Goal: Transaction & Acquisition: Purchase product/service

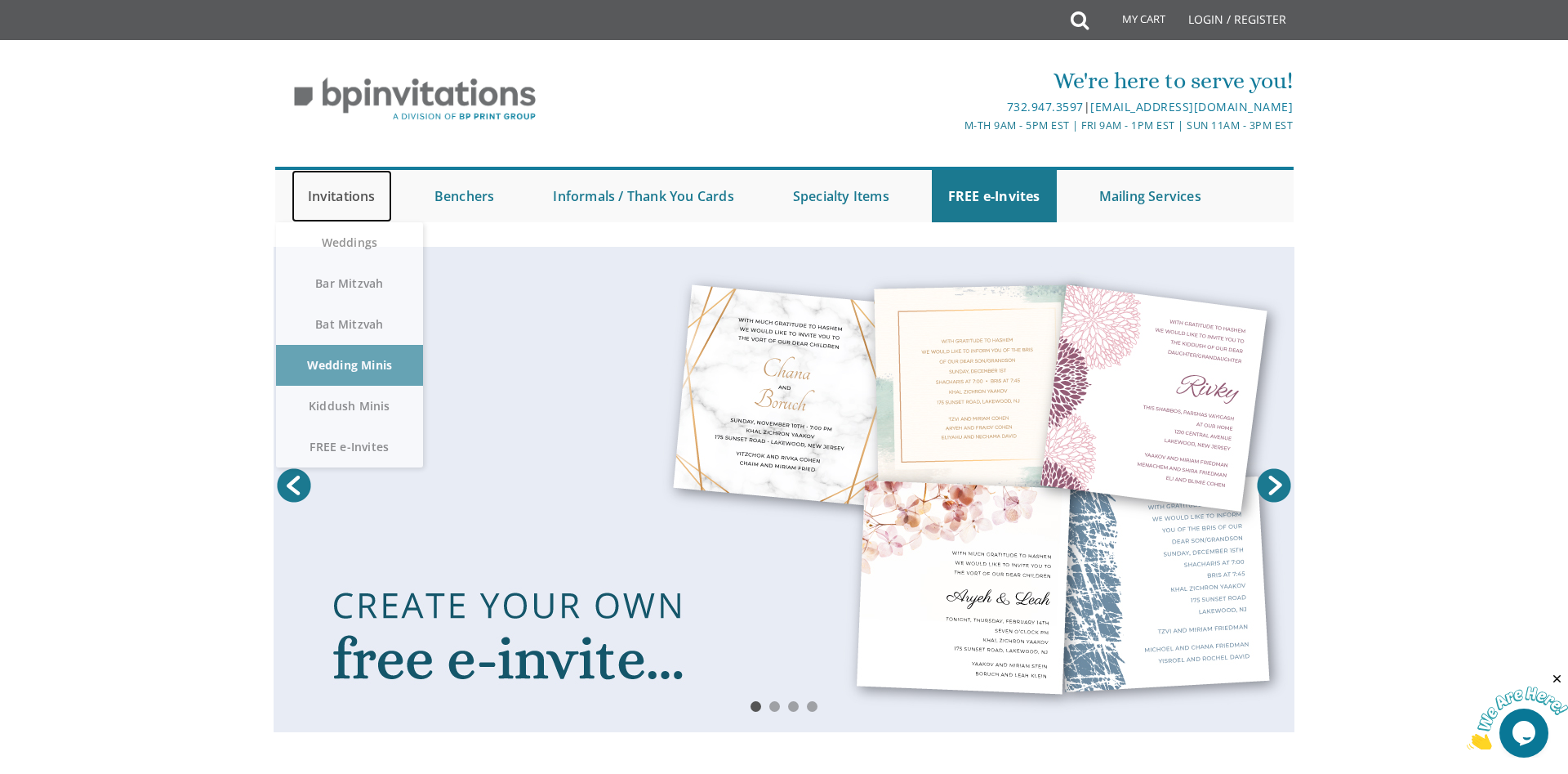
click at [361, 195] on link "Invitations" at bounding box center [341, 196] width 100 height 53
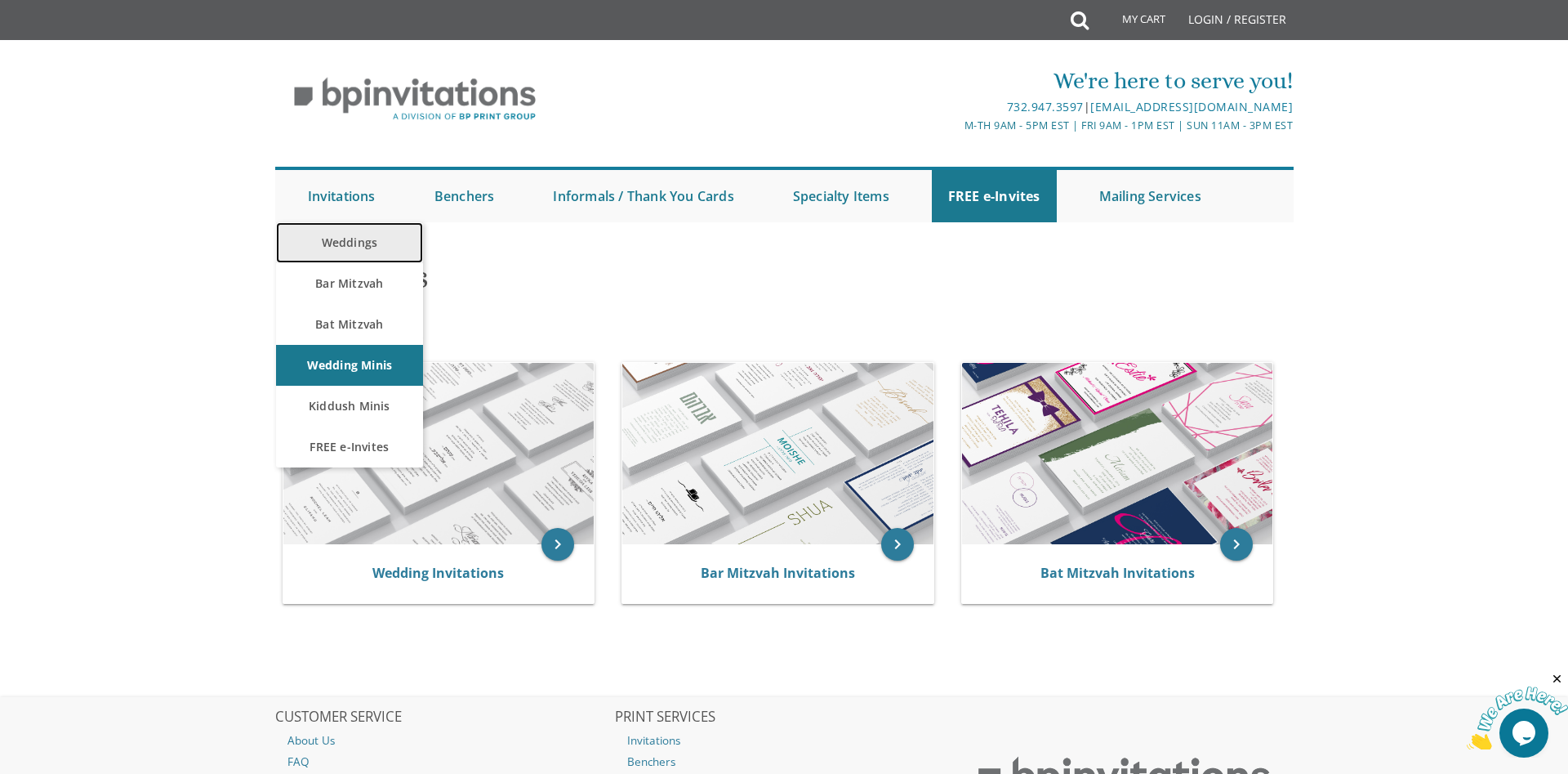
click at [359, 240] on link "Weddings" at bounding box center [349, 242] width 147 height 40
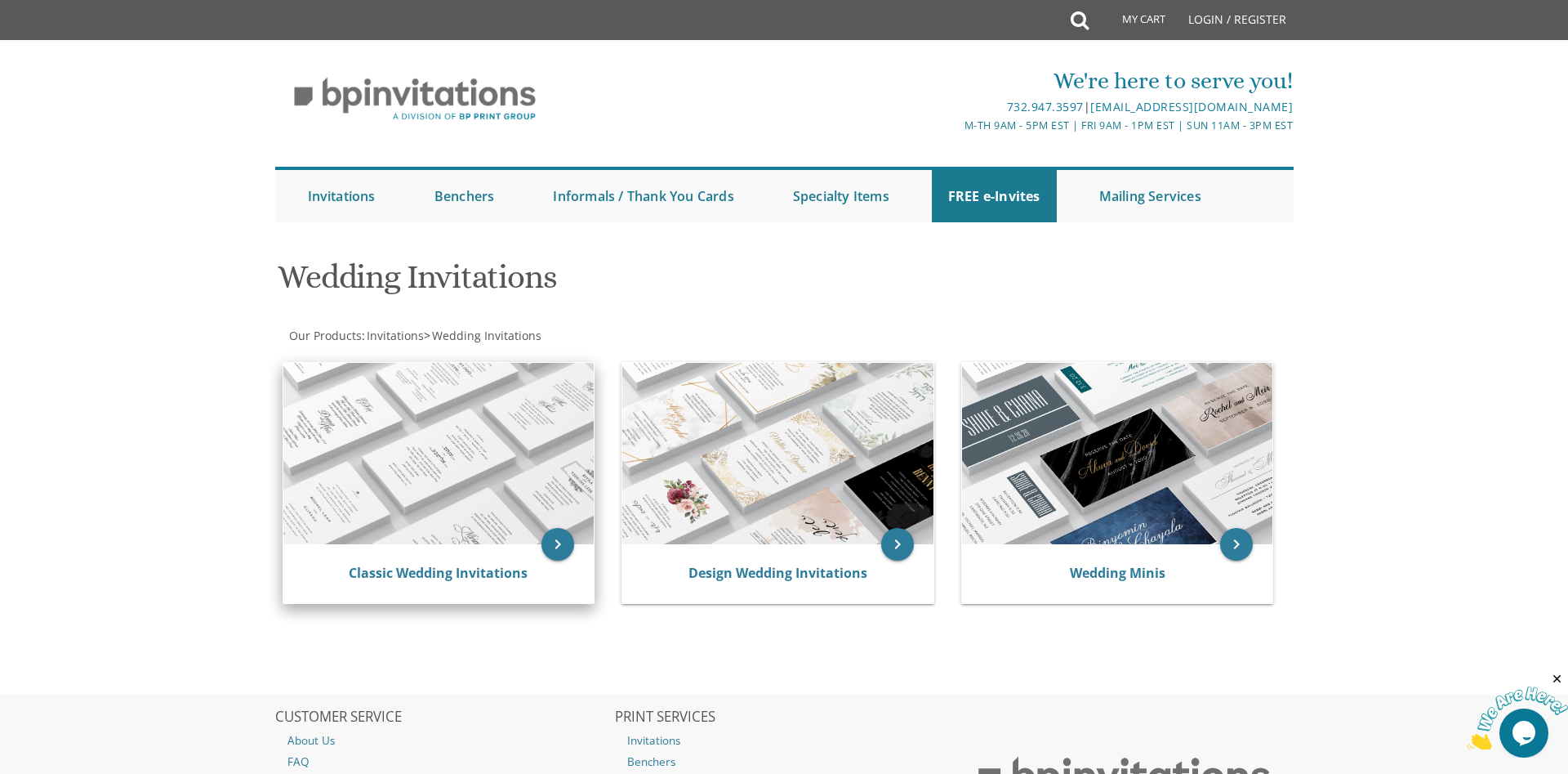
click at [412, 461] on img at bounding box center [438, 453] width 311 height 181
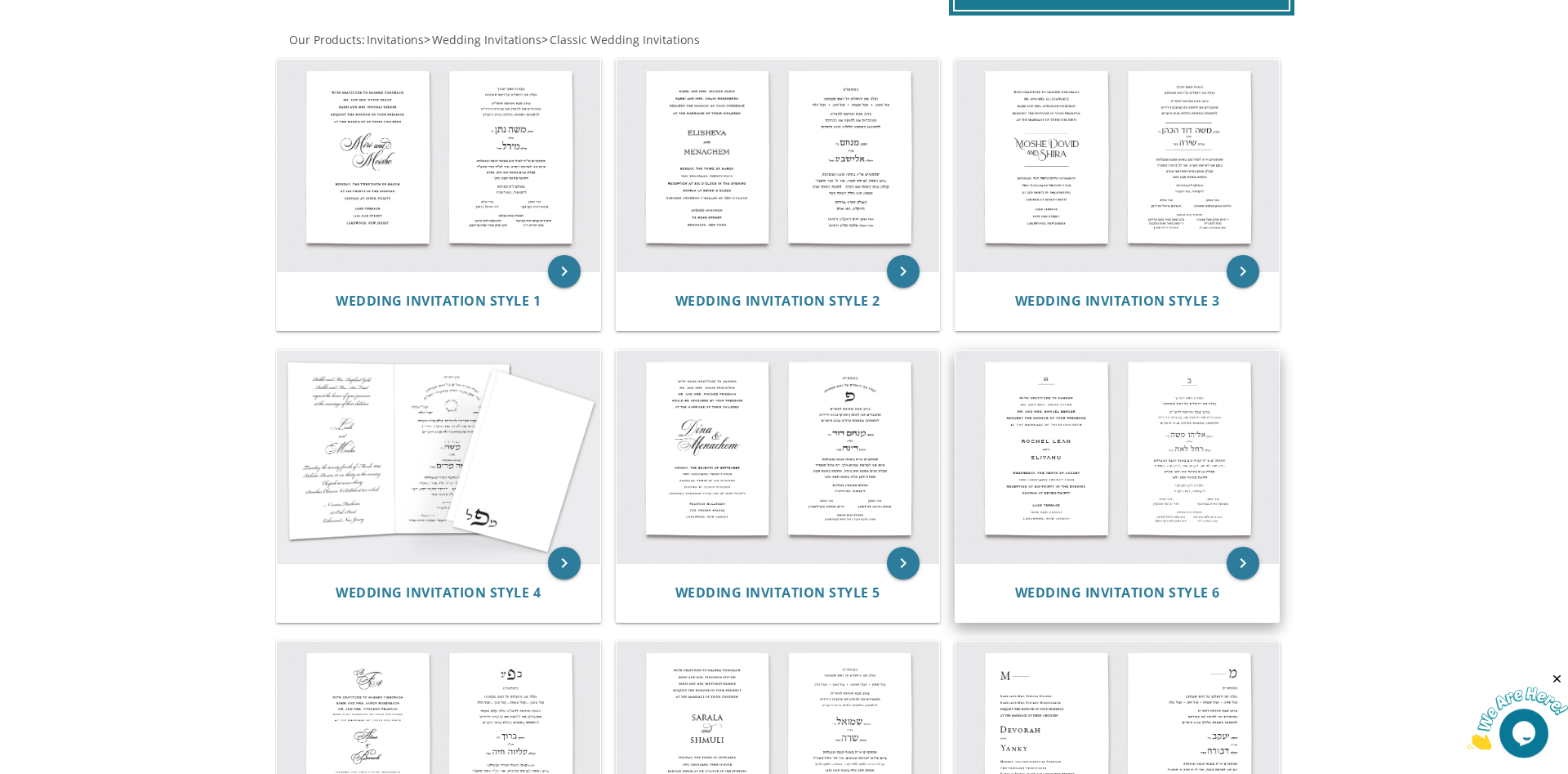
scroll to position [250, 0]
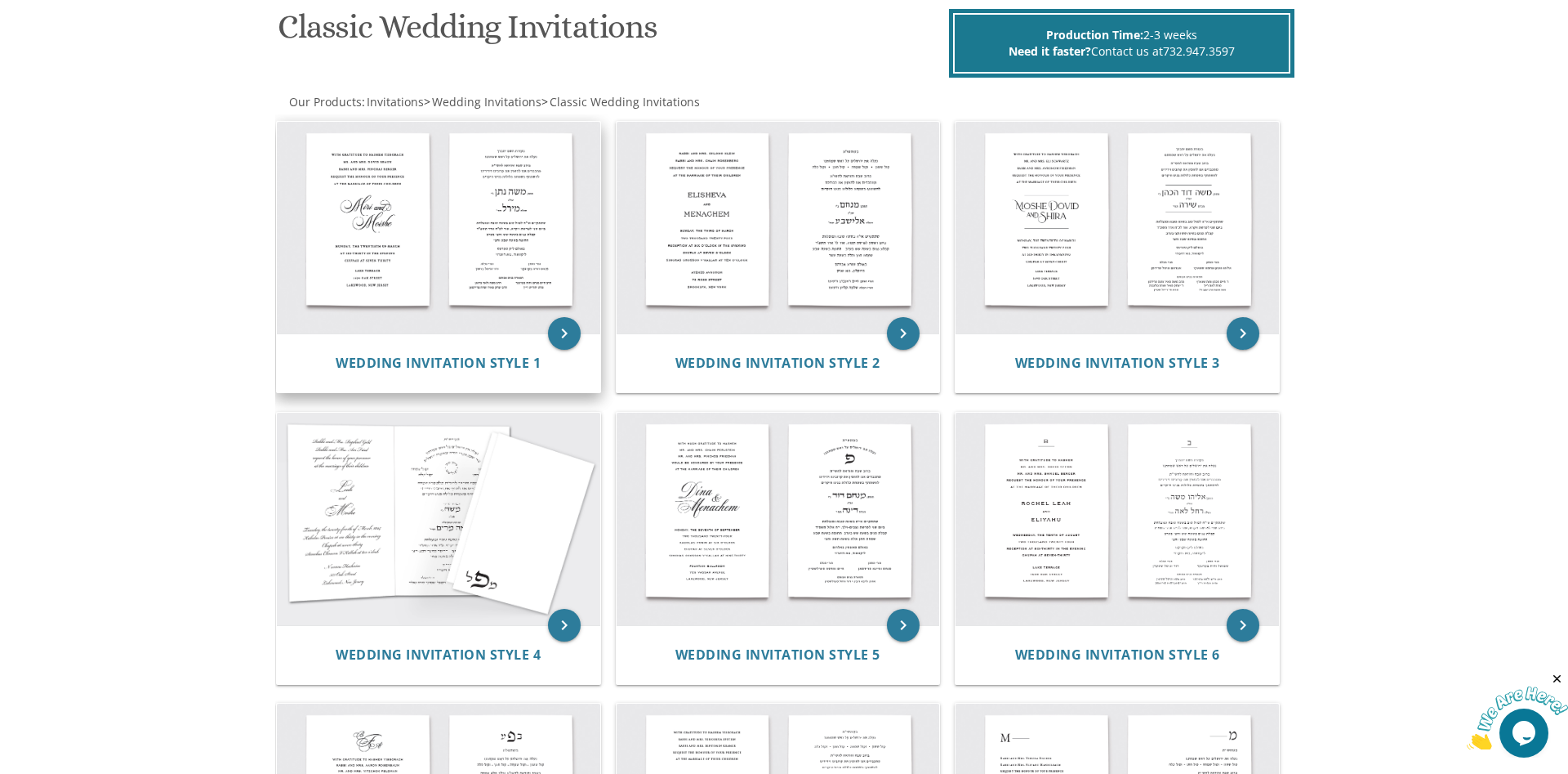
click at [354, 214] on img at bounding box center [438, 228] width 323 height 212
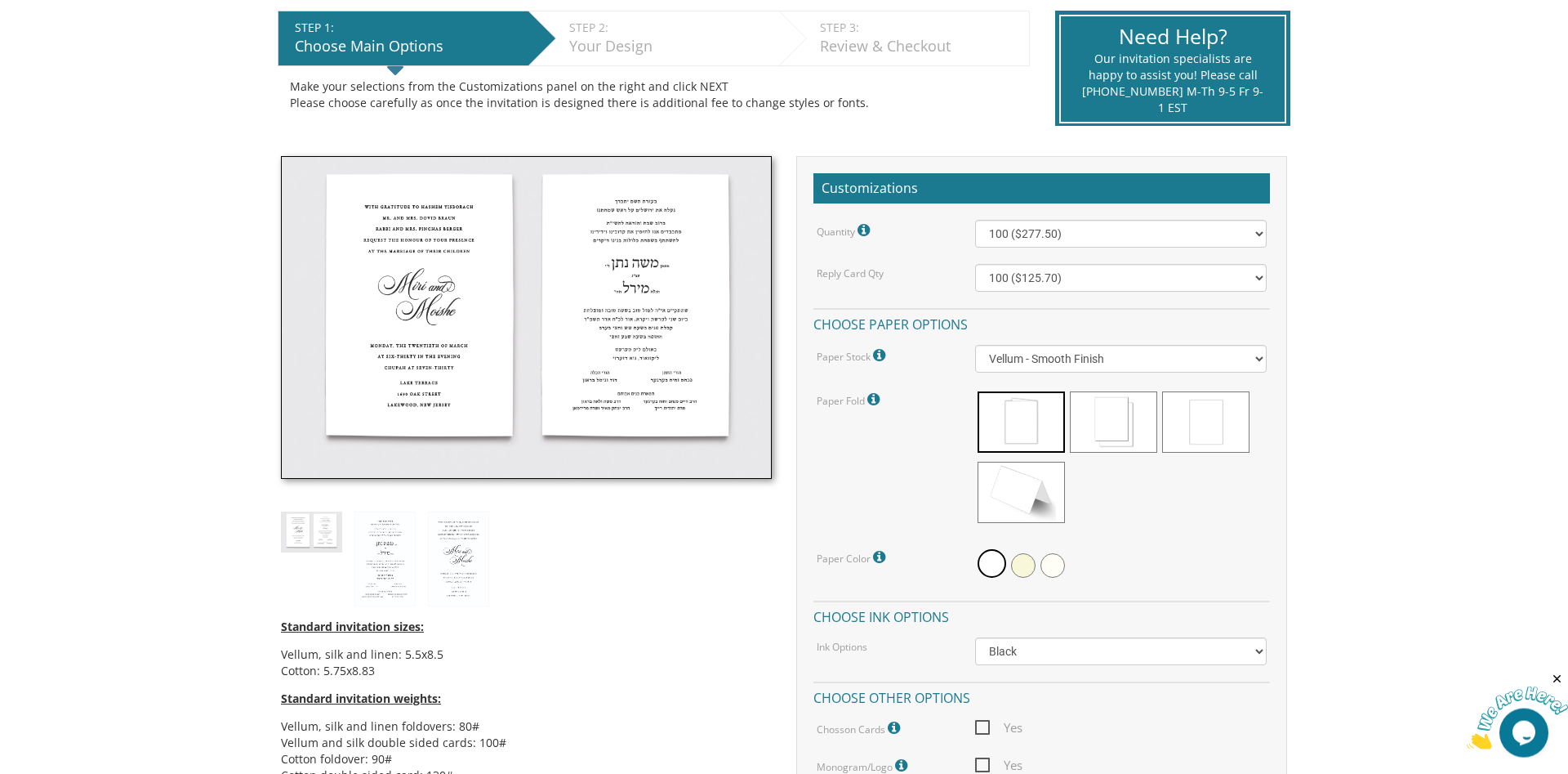
scroll to position [417, 0]
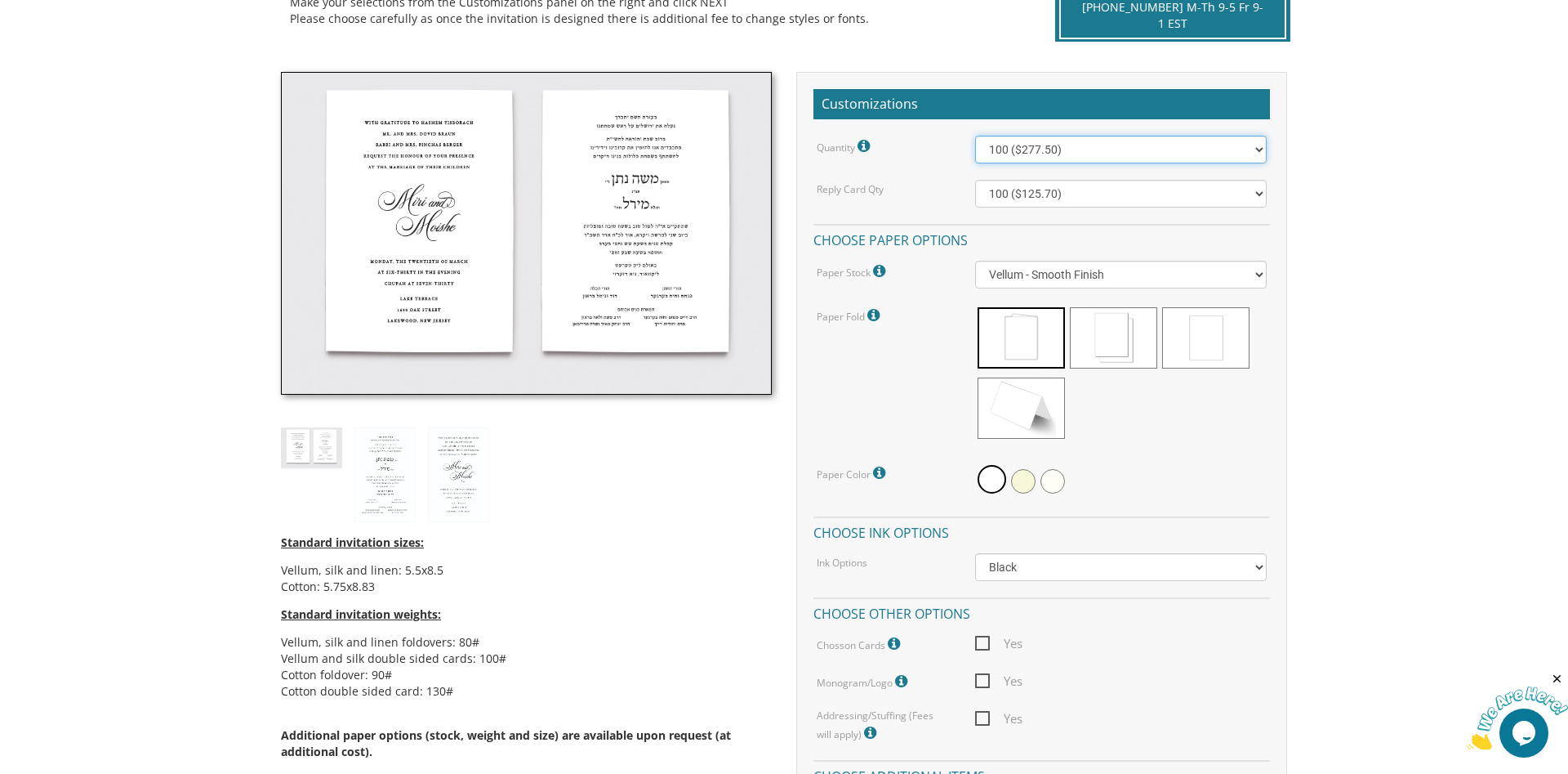
click at [975, 135] on select "100 ($277.50) 200 ($330.45) 300 ($380.65) 400 ($432.70) 500 ($482.10) 600 ($534…" at bounding box center [1120, 149] width 292 height 28
click at [1451, 236] on body "My Cart {{shoppingcart.totalQuantityDisplay}} Total: {{shoppingcart.subtotal}} …" at bounding box center [784, 746] width 1568 height 2327
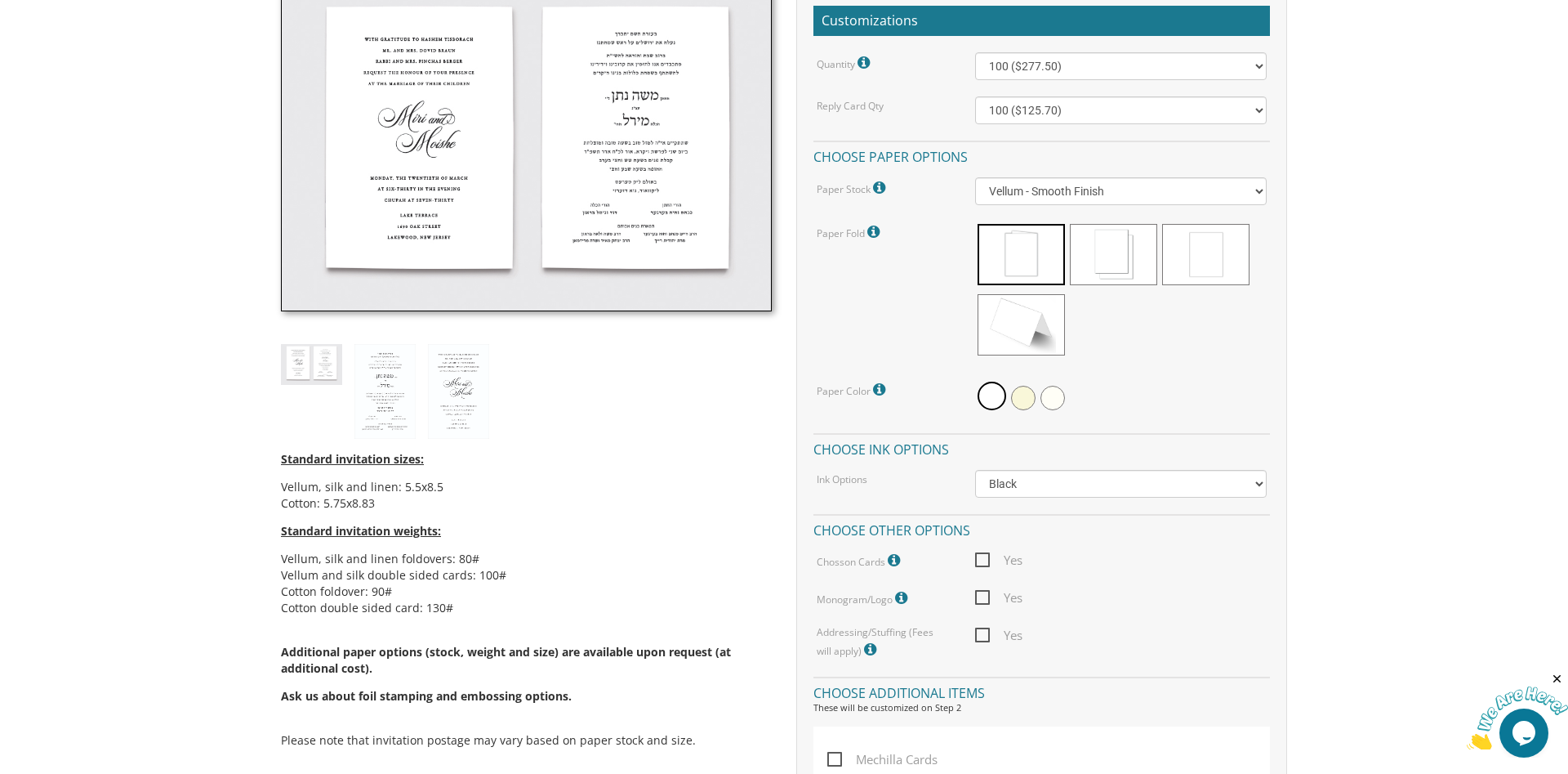
scroll to position [0, 0]
